Goal: Check status

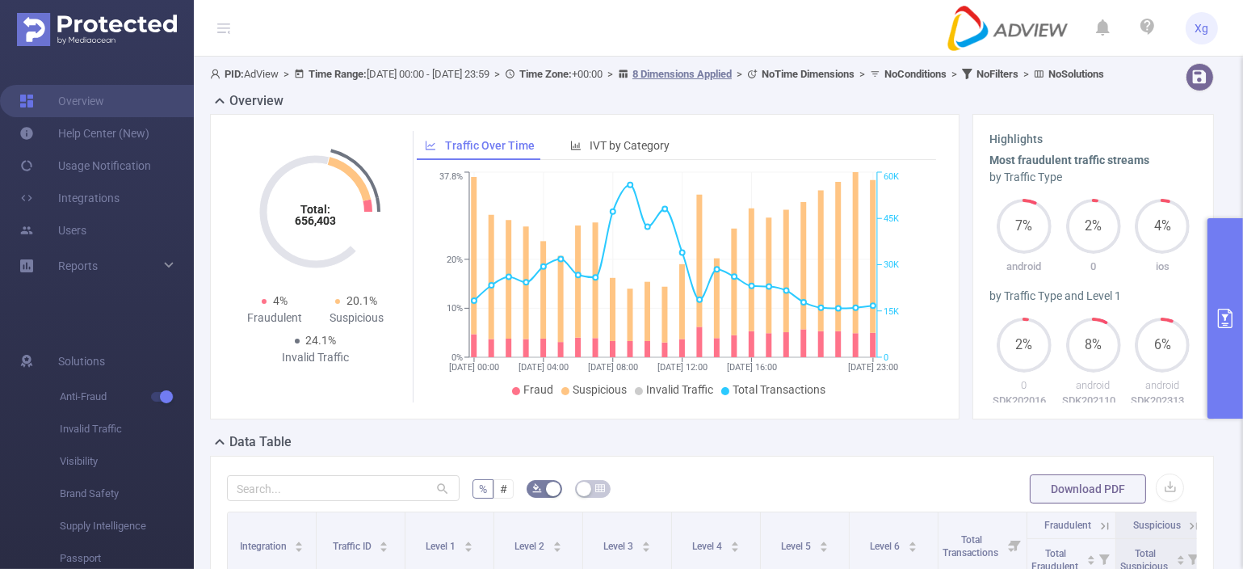
click at [1215, 304] on button "primary" at bounding box center [1225, 318] width 36 height 200
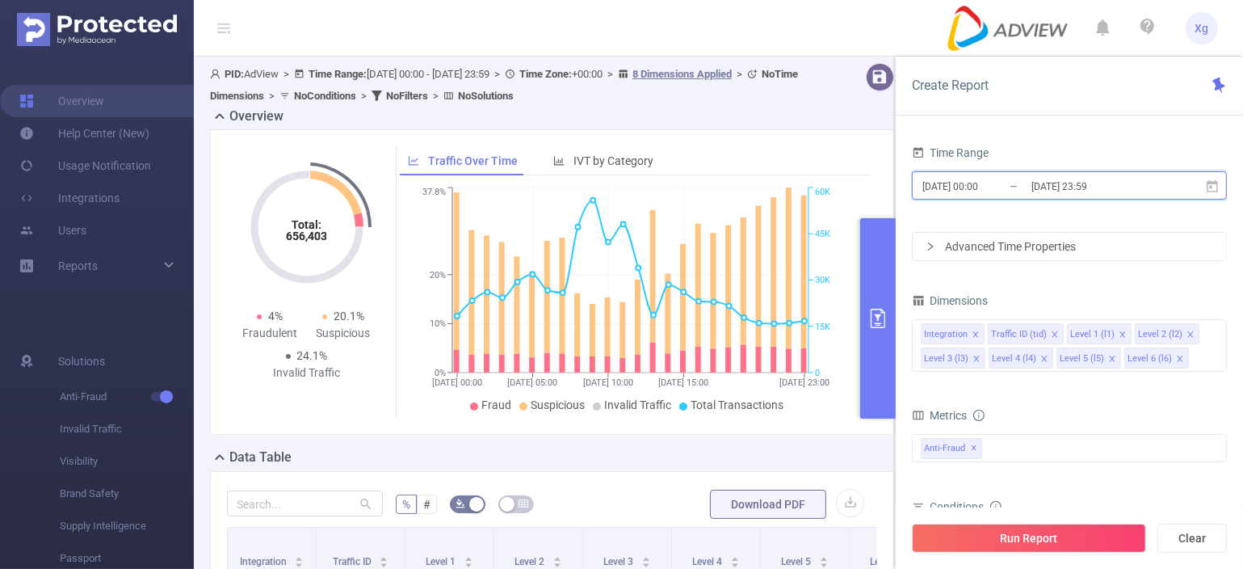
click at [1211, 188] on icon at bounding box center [1212, 186] width 15 height 15
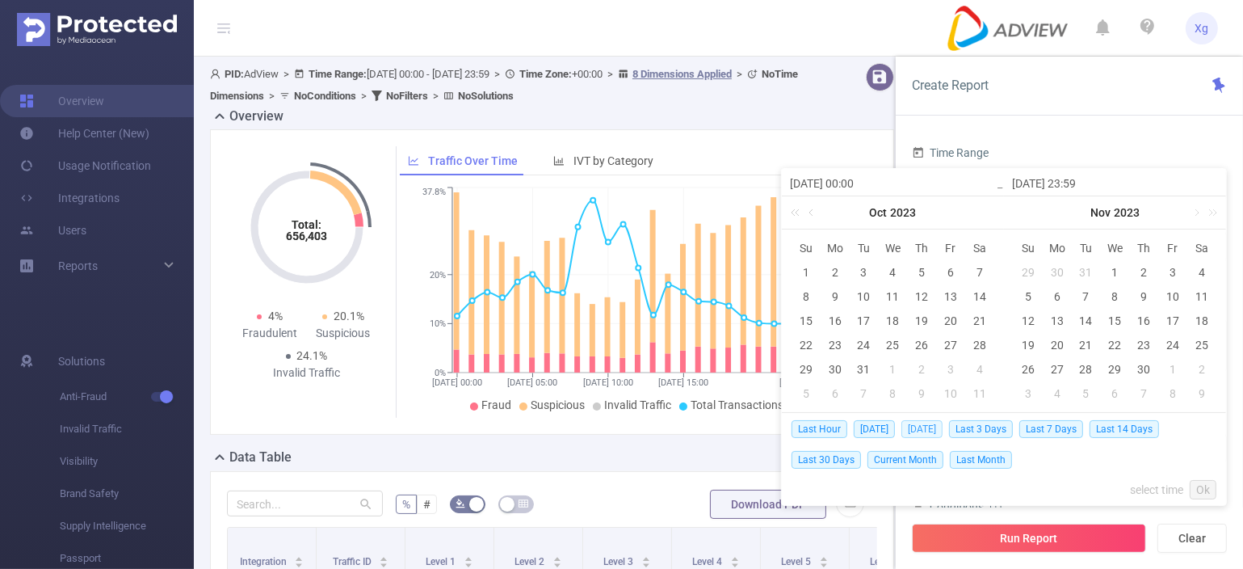
click at [917, 426] on span "[DATE]" at bounding box center [921, 429] width 41 height 18
type input "[DATE] 00:00"
type input "[DATE] 23:59"
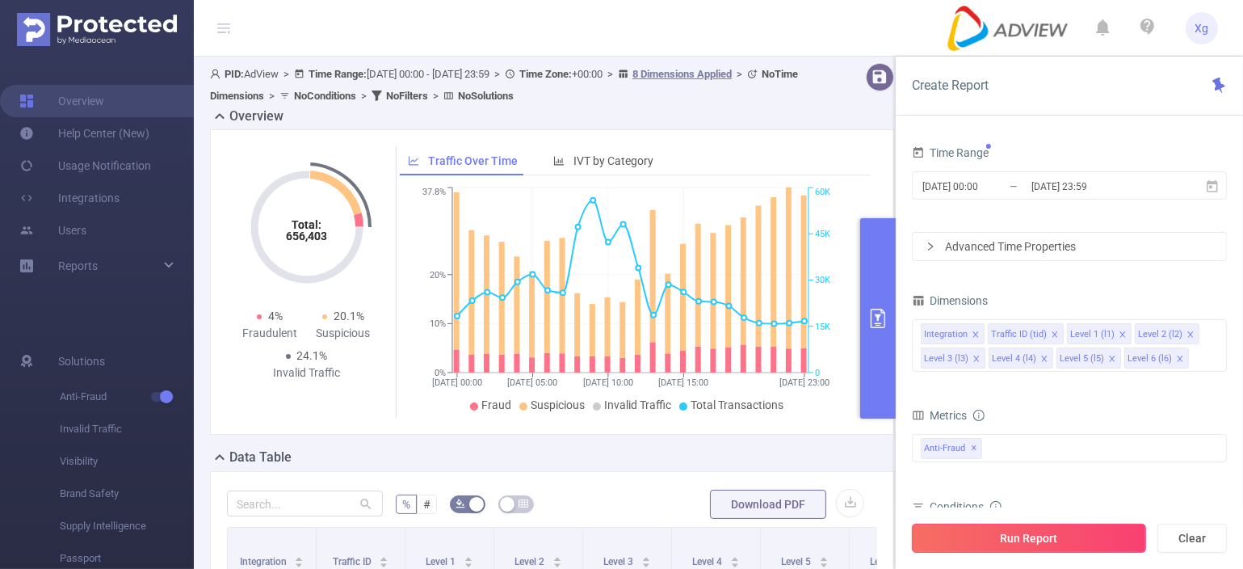
click at [1089, 538] on button "Run Report" at bounding box center [1029, 537] width 234 height 29
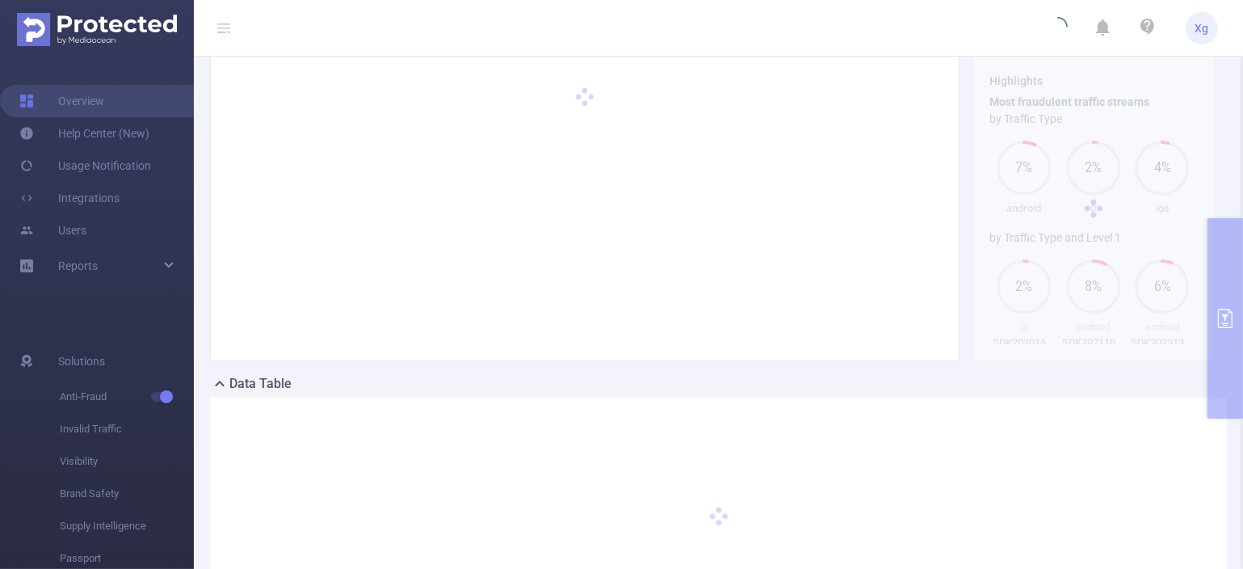
scroll to position [81, 0]
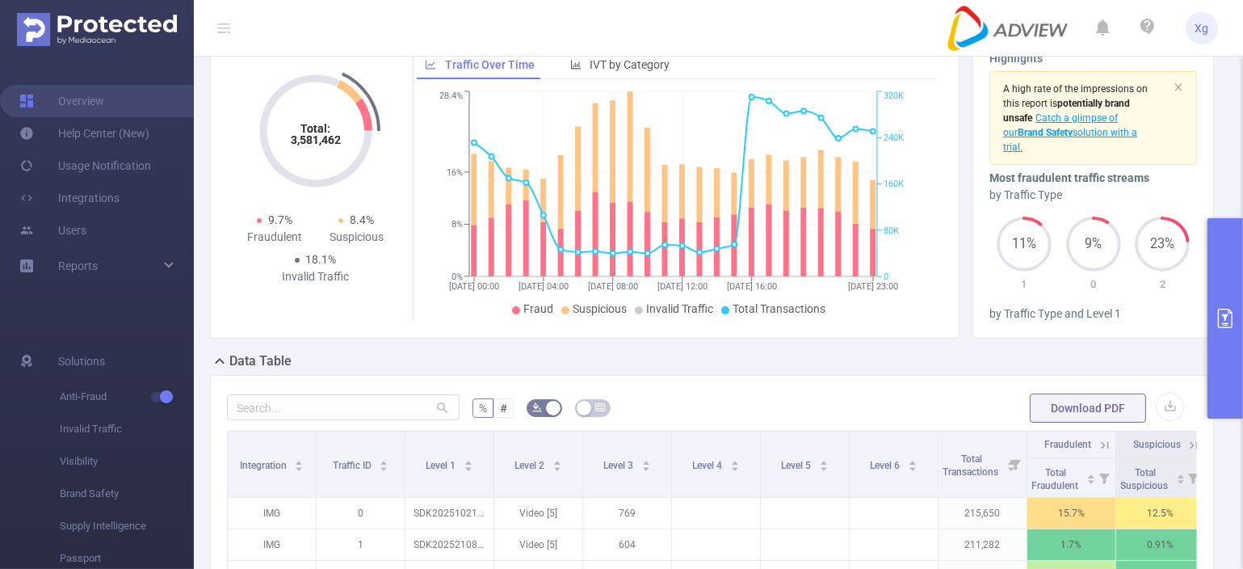
scroll to position [162, 0]
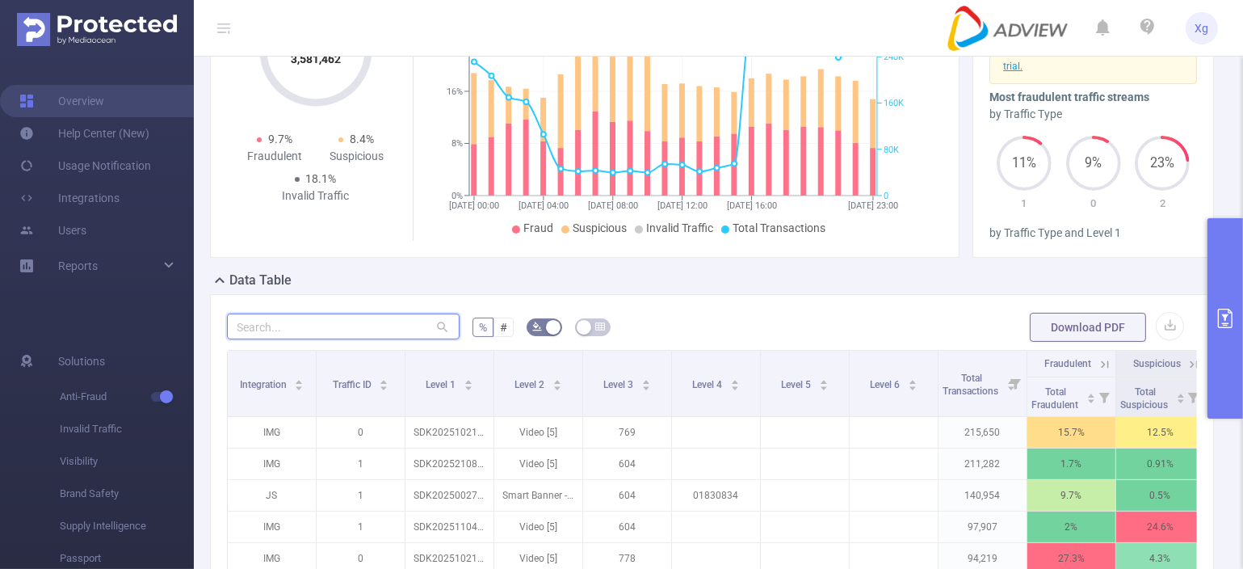
click at [391, 339] on input "text" at bounding box center [343, 326] width 233 height 26
paste input "sdk20251021100302ytwiya4hooryady"
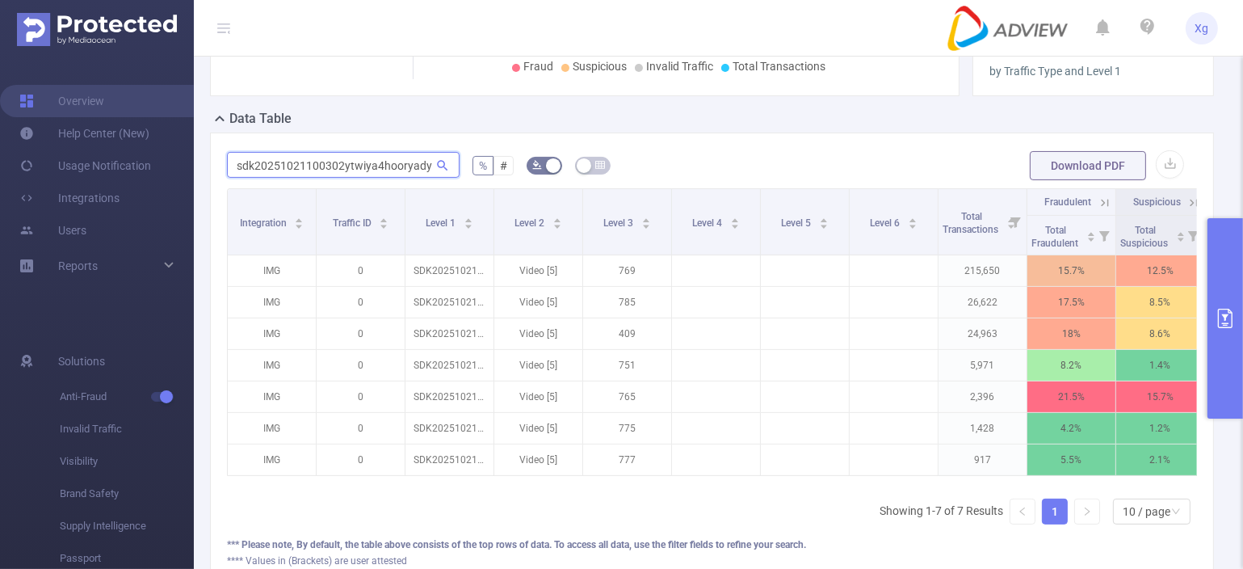
scroll to position [0, 113]
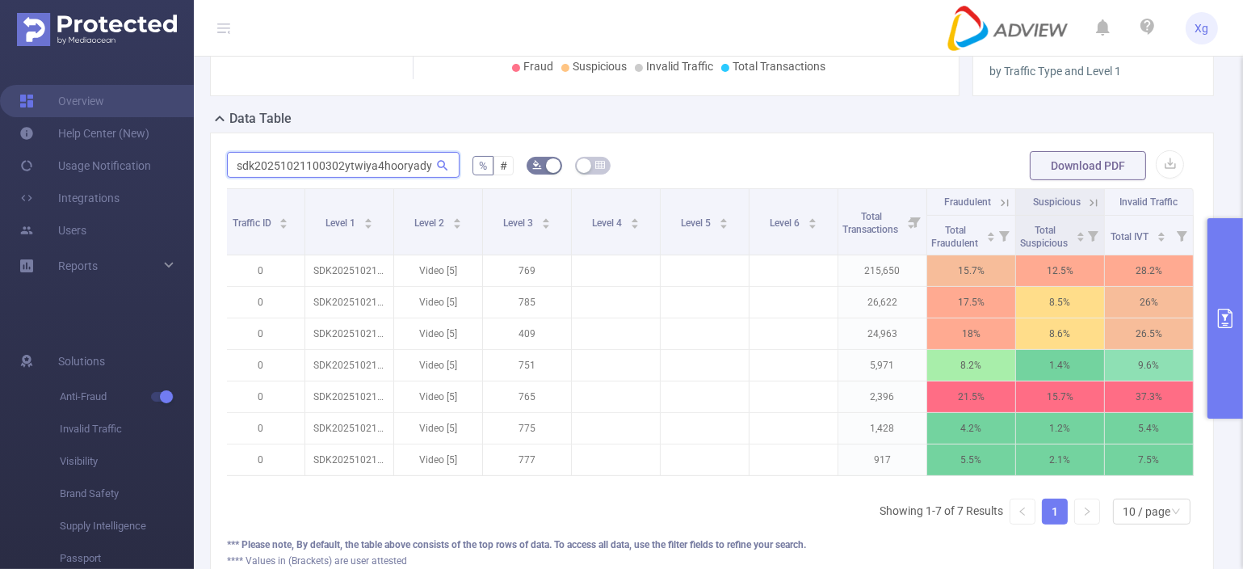
type input "sdk20251021100302ytwiya4hooryady"
click at [1086, 210] on icon at bounding box center [1093, 202] width 15 height 15
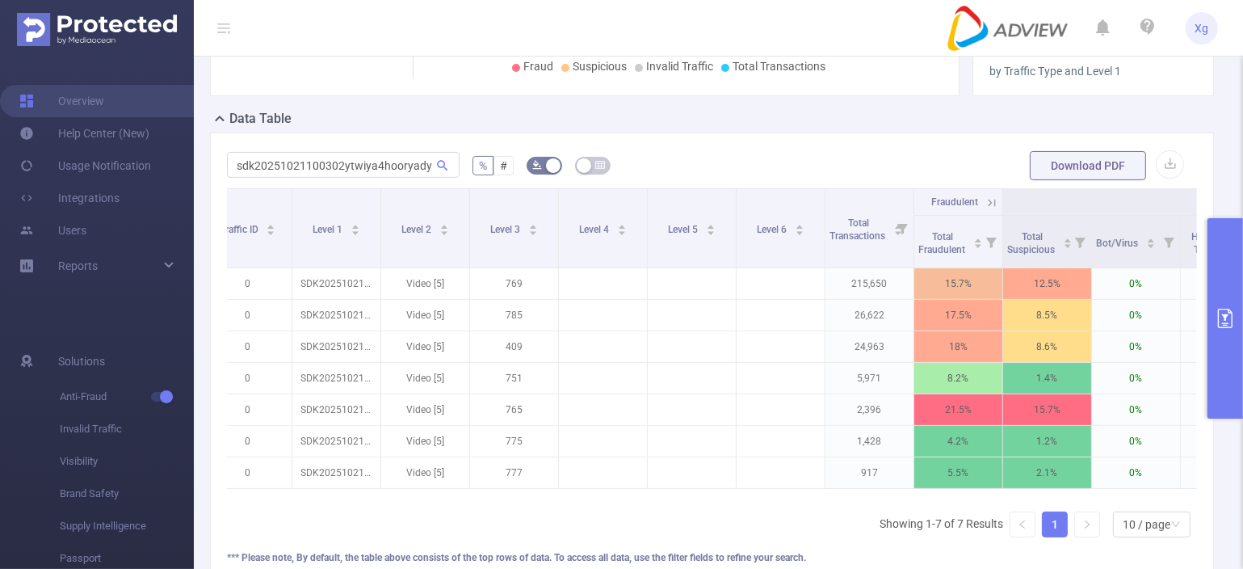
click at [992, 210] on icon at bounding box center [992, 202] width 15 height 15
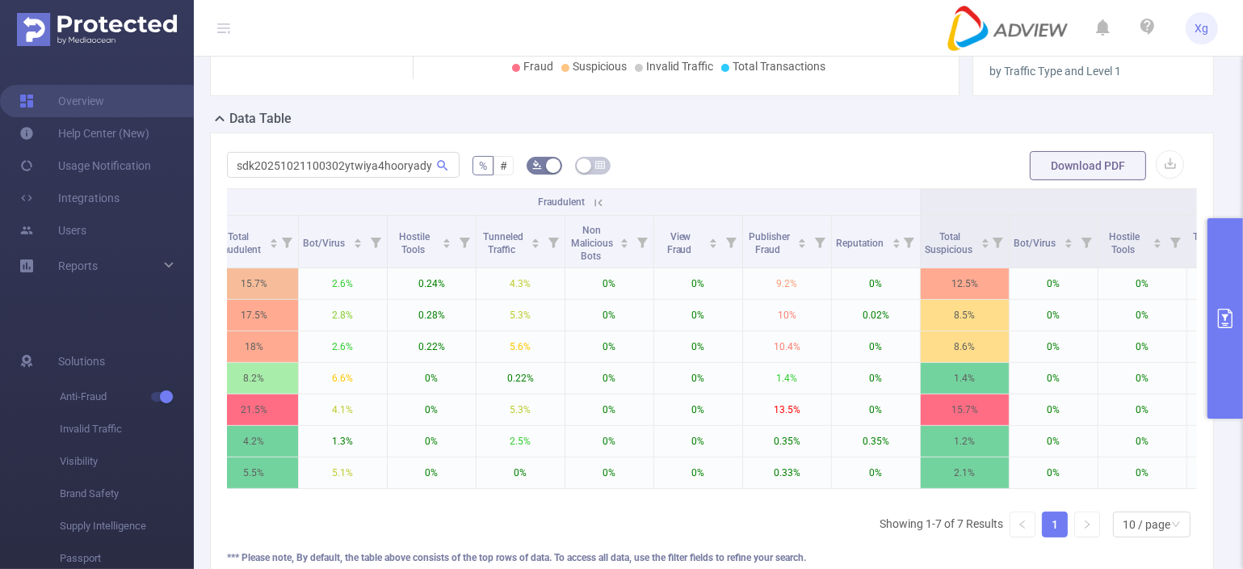
scroll to position [0, 820]
